Goal: Learn about a topic

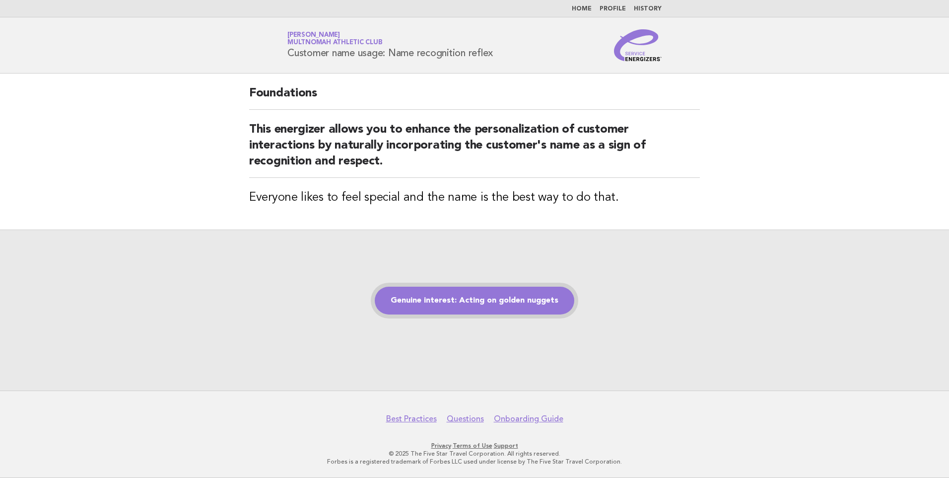
click at [500, 299] on link "Genuine interest: Acting on golden nuggets" at bounding box center [475, 301] width 200 height 28
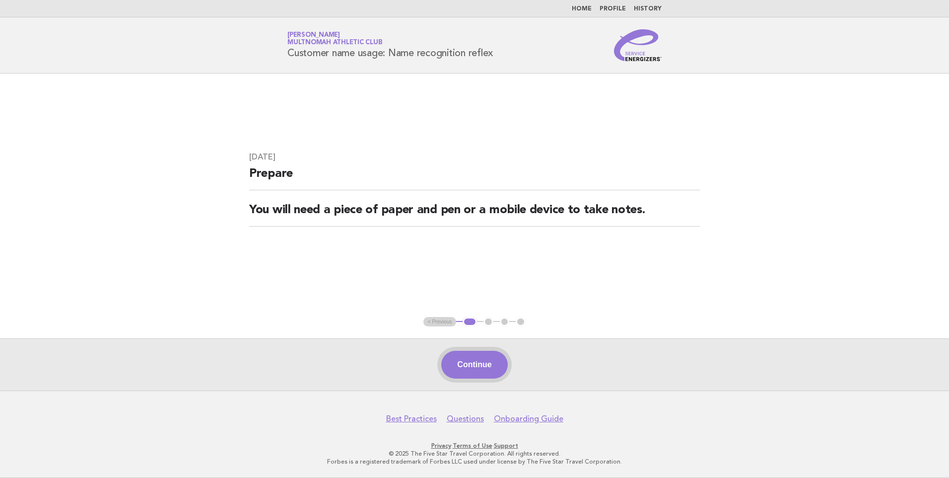
click at [481, 365] on button "Continue" at bounding box center [474, 365] width 66 height 28
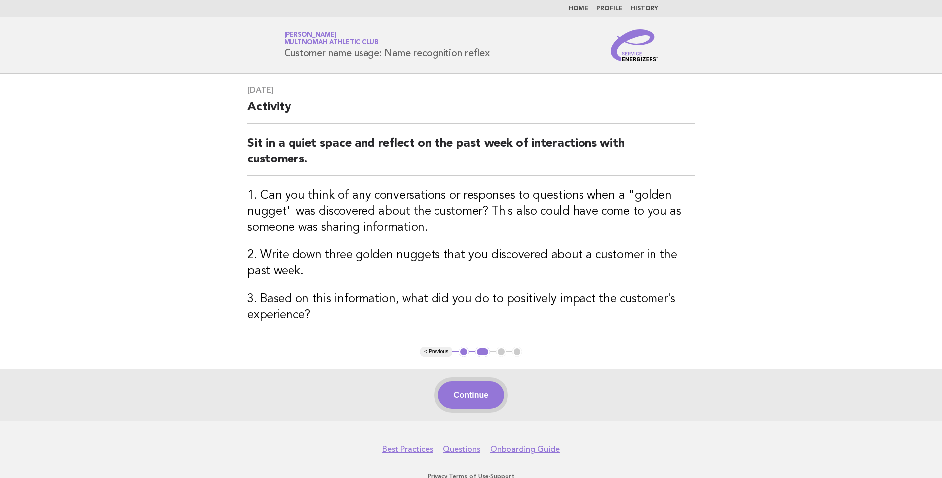
click at [464, 391] on button "Continue" at bounding box center [471, 395] width 66 height 28
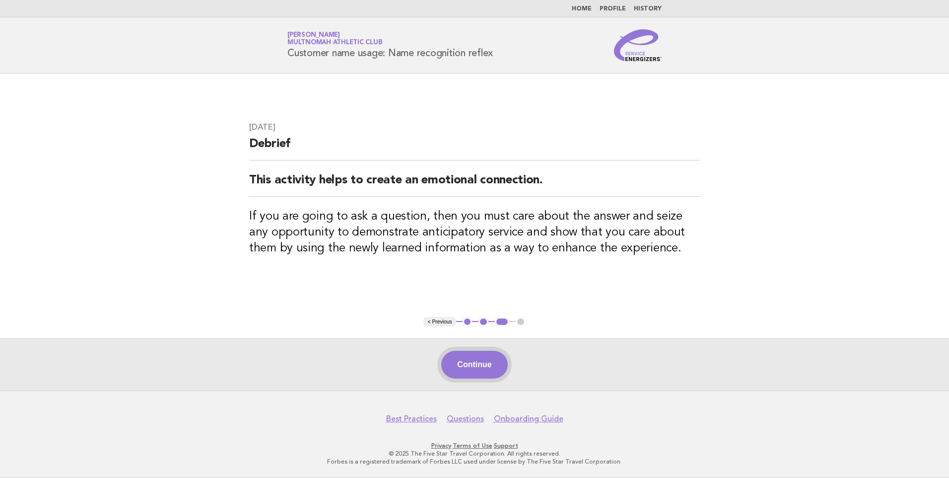
click at [472, 365] on button "Continue" at bounding box center [474, 365] width 66 height 28
